Goal: Find specific page/section

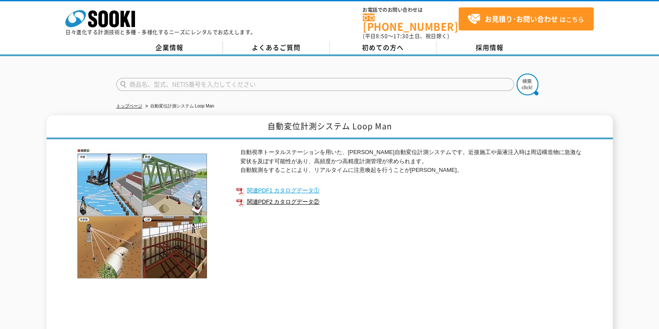
click at [303, 185] on link "関連PDF1 カタログデータ①" at bounding box center [410, 190] width 349 height 11
click at [262, 78] on input "text" at bounding box center [315, 84] width 398 height 13
type input "商品名、型式、NETIS番号を入力してください"
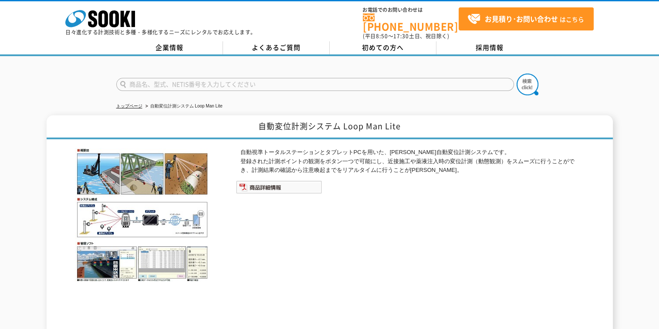
click at [223, 78] on input "text" at bounding box center [315, 84] width 398 height 13
paste input "KTK-130006-VE"
type input "KTK-130006-VE"
click at [517, 74] on button at bounding box center [528, 85] width 22 height 22
